Goal: Task Accomplishment & Management: Complete application form

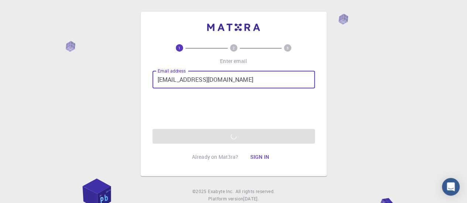
drag, startPoint x: 232, startPoint y: 81, endPoint x: 115, endPoint y: 76, distance: 117.0
click at [115, 76] on div "1 2 3 Enter email Email address kvasan344@gmail.com Email address Send verifica…" at bounding box center [233, 112] width 467 height 225
type input "kva"
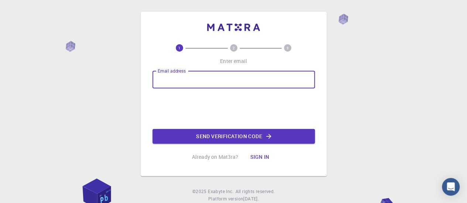
click at [197, 88] on input "Email address" at bounding box center [233, 80] width 162 height 18
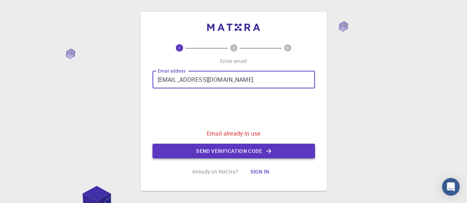
type input "[EMAIL_ADDRESS][DOMAIN_NAME]"
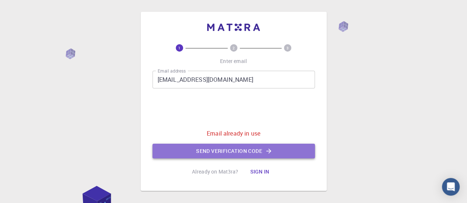
click at [240, 154] on button "Send verification code" at bounding box center [233, 151] width 162 height 15
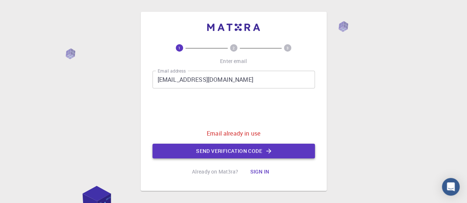
click at [212, 146] on button "Send verification code" at bounding box center [233, 151] width 162 height 15
click at [261, 168] on button "Sign in" at bounding box center [259, 171] width 31 height 15
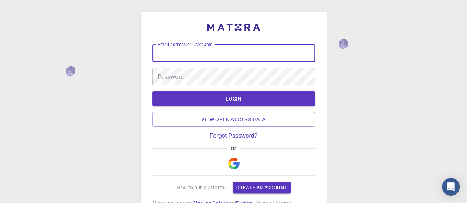
click at [220, 60] on input "Email address or Username" at bounding box center [233, 53] width 162 height 18
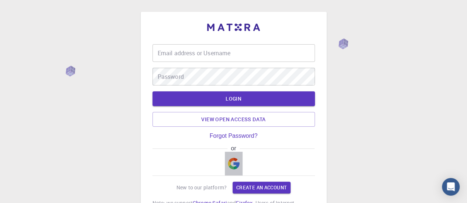
click at [233, 156] on button "button" at bounding box center [234, 164] width 18 height 24
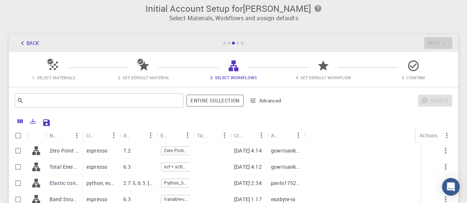
scroll to position [5, 0]
click at [58, 70] on icon at bounding box center [53, 66] width 13 height 13
click at [53, 75] on span "1. Select Materials" at bounding box center [54, 77] width 84 height 7
click at [52, 62] on icon at bounding box center [51, 62] width 6 height 6
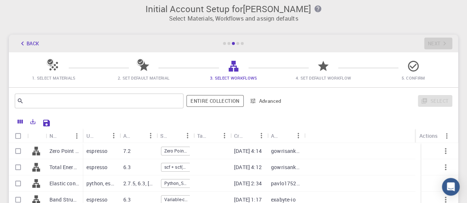
click at [224, 44] on div at bounding box center [224, 43] width 3 height 3
click at [34, 46] on button "Back" at bounding box center [29, 44] width 28 height 12
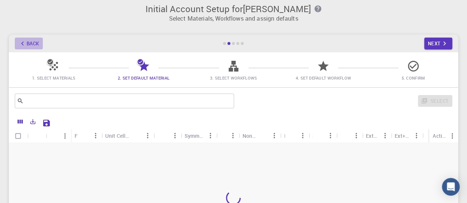
click at [34, 46] on button "Back" at bounding box center [29, 44] width 28 height 12
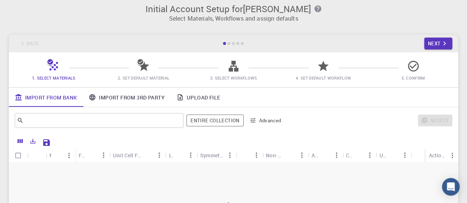
click at [34, 46] on div "Back Next" at bounding box center [233, 44] width 449 height 18
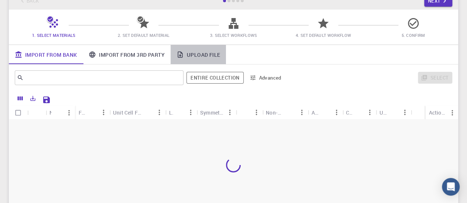
click at [196, 51] on link "Upload File" at bounding box center [197, 54] width 55 height 19
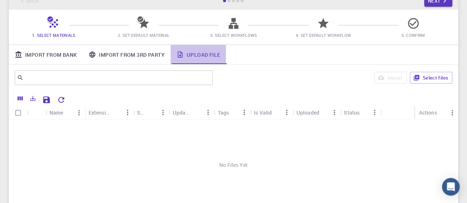
click at [196, 51] on link "Upload File" at bounding box center [197, 54] width 55 height 19
drag, startPoint x: 431, startPoint y: 84, endPoint x: 431, endPoint y: 75, distance: 9.2
click at [431, 75] on div "Import Select files" at bounding box center [333, 78] width 236 height 18
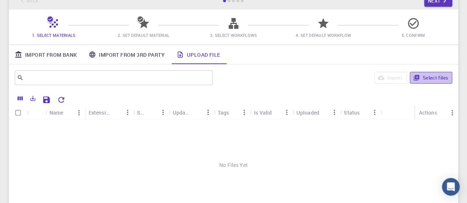
click at [431, 75] on button "Select files" at bounding box center [430, 78] width 42 height 12
click at [176, 112] on div "Updated" at bounding box center [188, 112] width 30 height 14
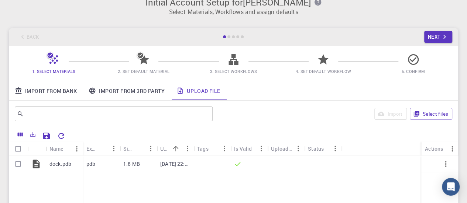
scroll to position [50, 0]
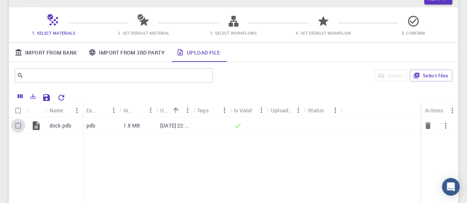
click at [15, 126] on input "Select row" at bounding box center [18, 126] width 14 height 14
checkbox input "true"
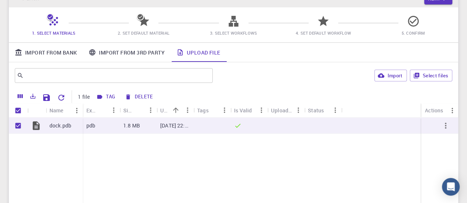
click at [143, 31] on span "2. Set Default Material" at bounding box center [144, 33] width 52 height 6
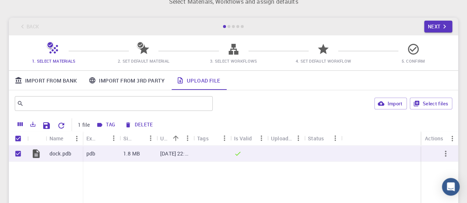
scroll to position [0, 0]
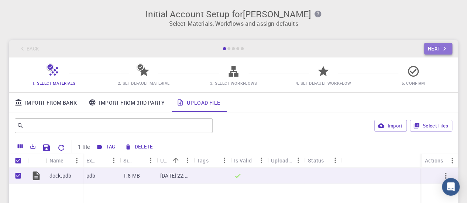
click at [443, 49] on icon "button" at bounding box center [444, 49] width 8 height 8
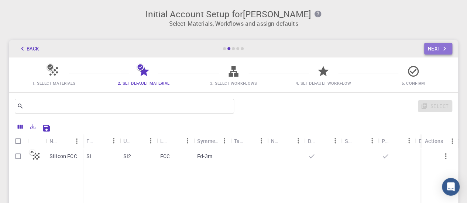
click at [438, 49] on button "Next" at bounding box center [438, 49] width 28 height 12
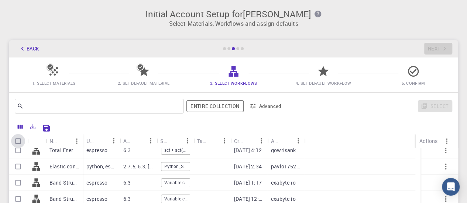
click at [15, 143] on input "Select all rows" at bounding box center [18, 141] width 14 height 14
checkbox input "true"
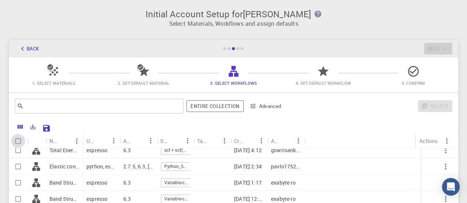
checkbox input "true"
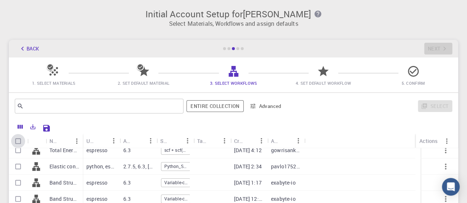
checkbox input "true"
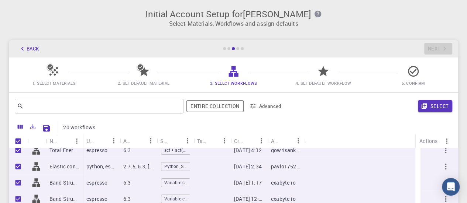
click at [437, 112] on div "Select" at bounding box center [370, 106] width 164 height 18
click at [436, 111] on button "Select" at bounding box center [435, 106] width 34 height 12
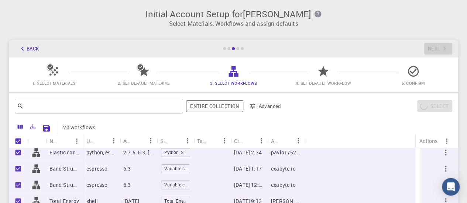
click at [350, 76] on span "4. Set Default Workflow" at bounding box center [323, 77] width 84 height 17
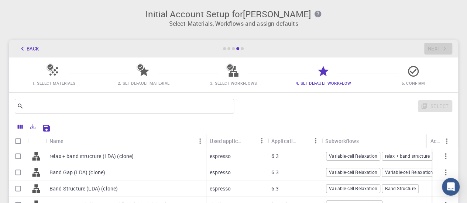
click at [403, 79] on span "5. Confirm" at bounding box center [413, 82] width 84 height 7
